Goal: Obtain resource: Download file/media

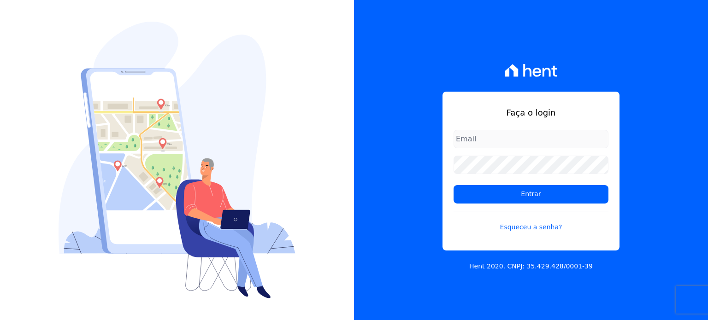
type input "paula.silva@senziani.com"
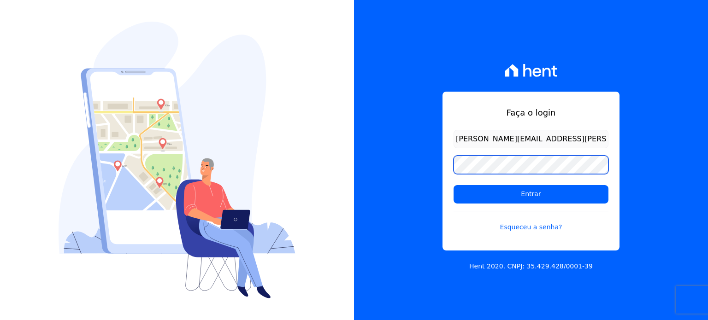
click at [404, 168] on div "Faça o login paula.silva@senziani.com Entrar Esqueceu a senha? Hent 2020. CNPJ:…" at bounding box center [531, 160] width 354 height 320
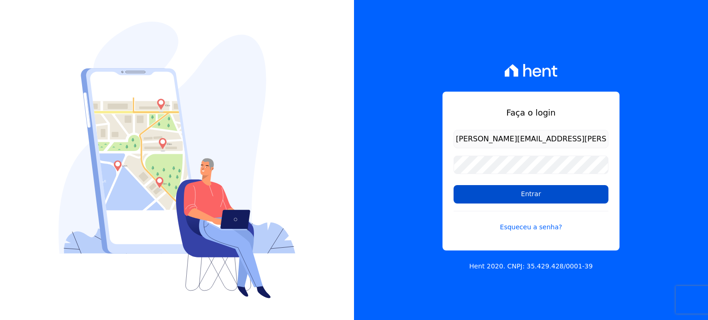
click at [470, 191] on input "Entrar" at bounding box center [530, 194] width 155 height 18
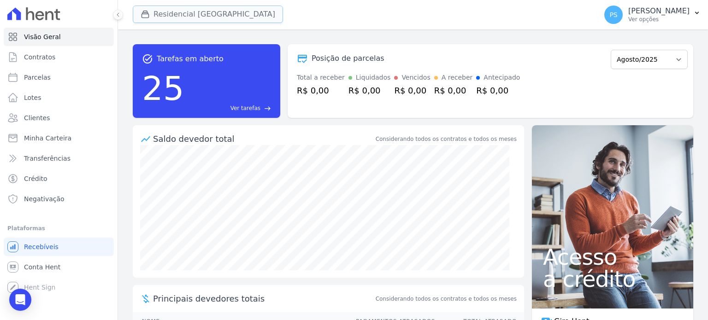
click at [180, 15] on button "Residencial [GEOGRAPHIC_DATA]" at bounding box center [208, 15] width 150 height 18
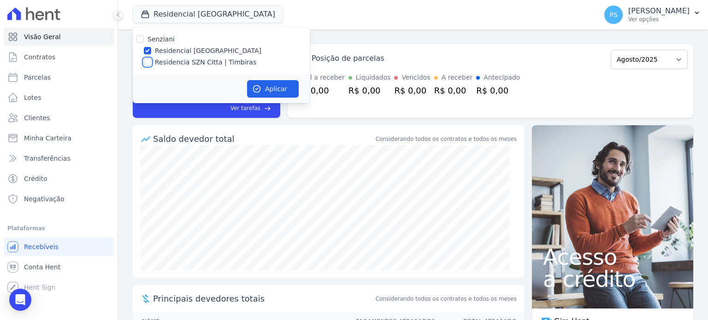
click at [149, 61] on input "Residencia SZN Citta | Timbiras" at bounding box center [147, 62] width 7 height 7
checkbox input "true"
click at [166, 51] on label "Residencial [GEOGRAPHIC_DATA]" at bounding box center [208, 51] width 106 height 10
click at [151, 51] on input "Residencial [GEOGRAPHIC_DATA]" at bounding box center [147, 50] width 7 height 7
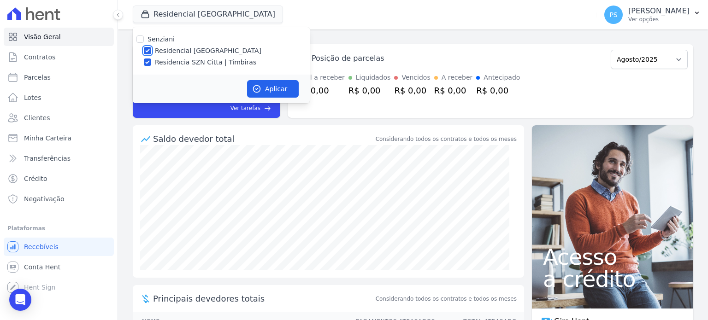
checkbox input "false"
click at [271, 85] on button "Aplicar" at bounding box center [273, 89] width 52 height 18
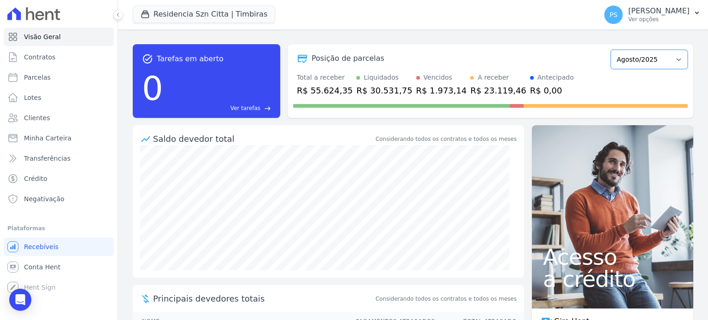
click at [669, 63] on select "Junho/2025 Julho/2025 Agosto/2025 Setembro/2025 Outubro/2025 Novembro/2025 Deze…" at bounding box center [648, 59] width 77 height 19
click at [637, 59] on select "Junho/2025 Julho/2025 Agosto/2025 Setembro/2025 Outubro/2025 Novembro/2025 Deze…" at bounding box center [648, 59] width 77 height 19
click at [680, 14] on p "[PERSON_NAME]" at bounding box center [658, 10] width 61 height 9
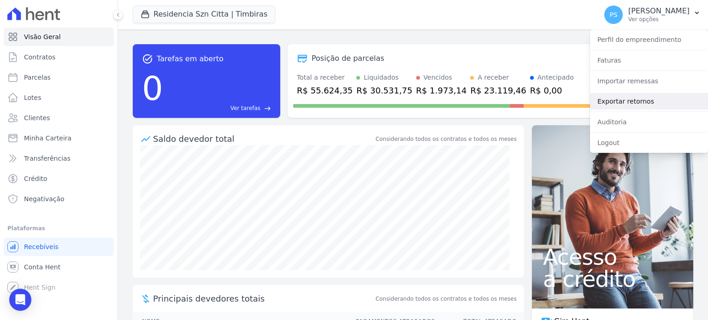
click at [625, 102] on link "Exportar retornos" at bounding box center [649, 101] width 118 height 17
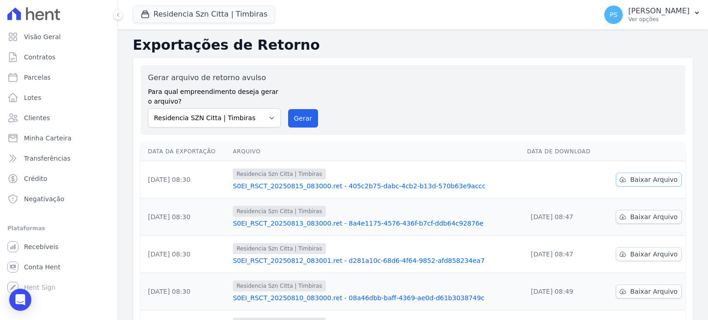
click at [656, 177] on span "Baixar Arquivo" at bounding box center [653, 179] width 47 height 9
